Goal: Information Seeking & Learning: Find contact information

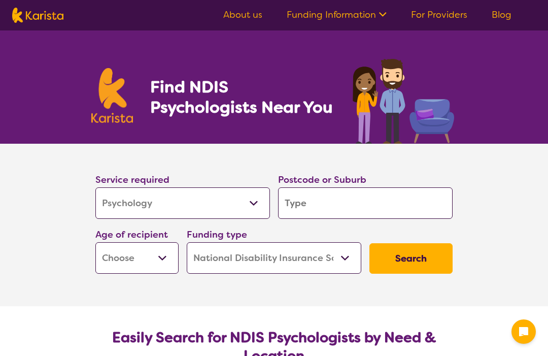
select select "Psychology"
select select "NDIS"
select select "Psychology"
select select "NDIS"
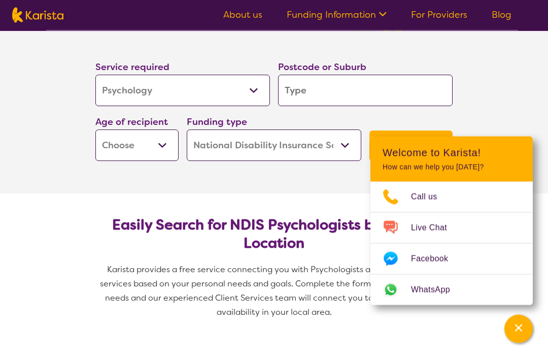
scroll to position [113, 0]
click at [365, 87] on input "search" at bounding box center [365, 90] width 175 height 31
click at [364, 92] on input "search" at bounding box center [365, 90] width 175 height 31
type input "3"
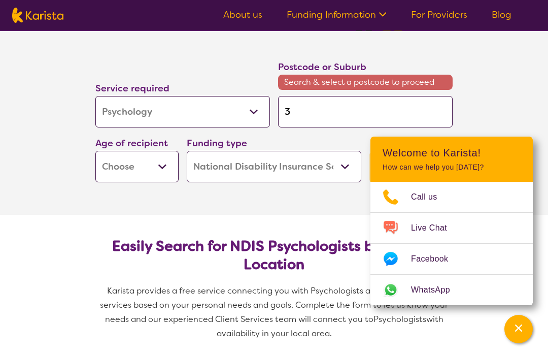
type input "30"
type input "305"
type input "3057"
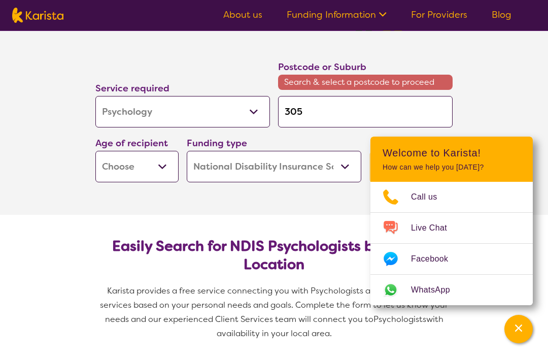
type input "3057"
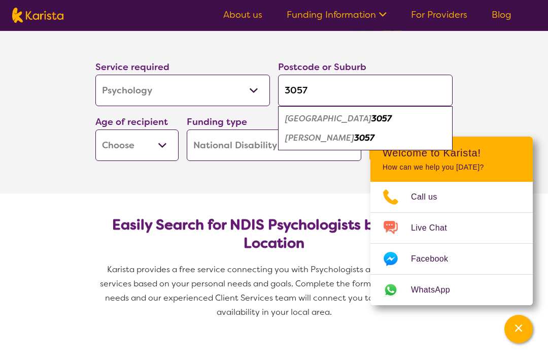
type input "3057"
click at [140, 155] on select "Early Childhood - 0 to 9 Child - 10 to 11 Adolescent - 12 to 17 Adult - 18 to 6…" at bounding box center [136, 144] width 83 height 31
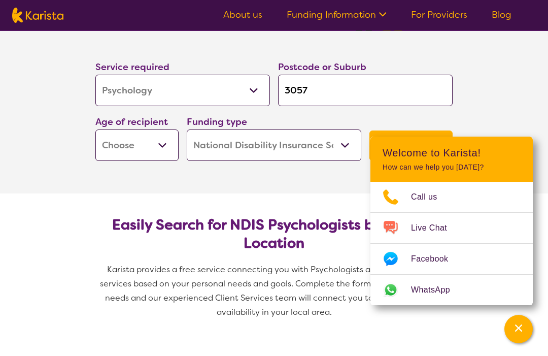
select select "AD"
click at [313, 148] on select "Home Care Package (HCP) National Disability Insurance Scheme (NDIS) I don't know" at bounding box center [274, 144] width 175 height 31
click at [424, 149] on button "Search" at bounding box center [411, 145] width 83 height 30
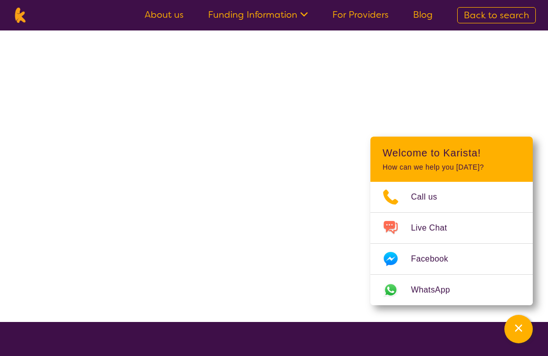
scroll to position [1, 0]
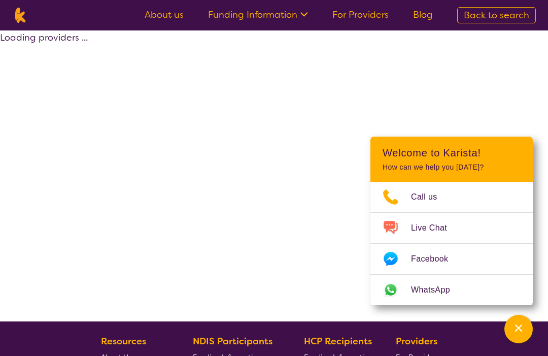
select select "by_score"
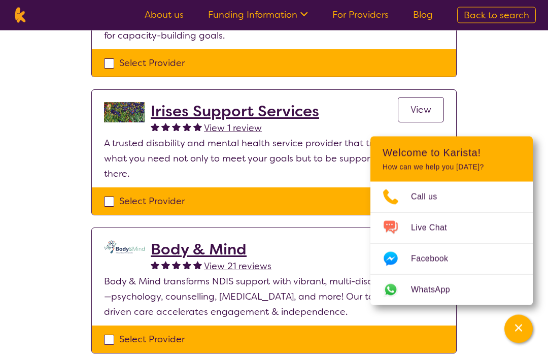
scroll to position [615, 0]
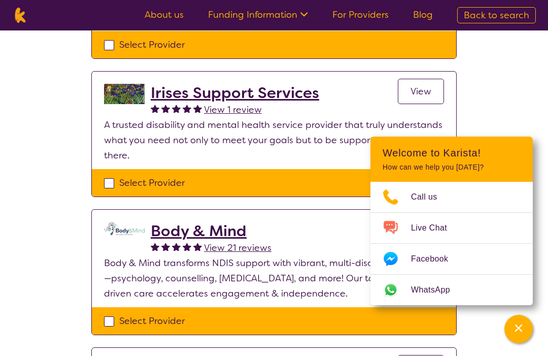
click at [429, 85] on span "View" at bounding box center [421, 91] width 21 height 12
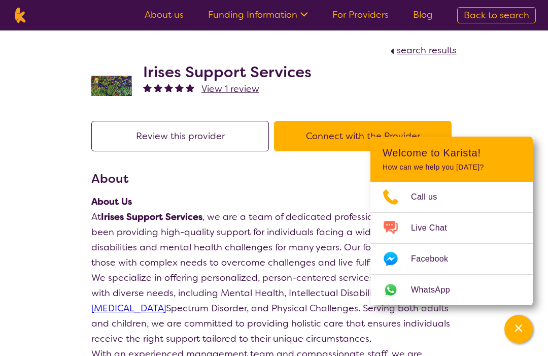
scroll to position [1, 0]
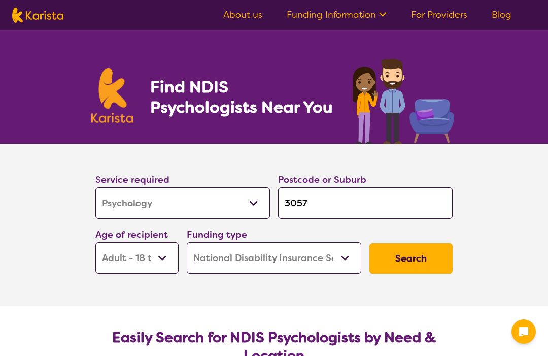
select select "Psychology"
select select "AD"
select select "NDIS"
select select "Psychology"
select select "AD"
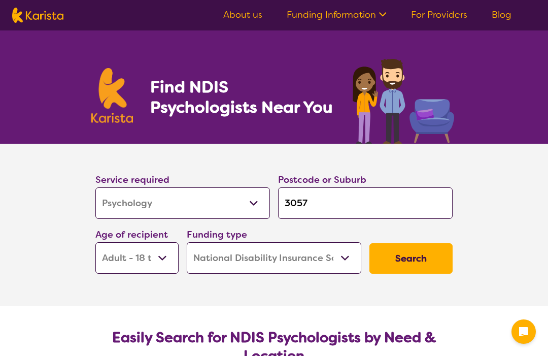
select select "NDIS"
